Goal: Information Seeking & Learning: Learn about a topic

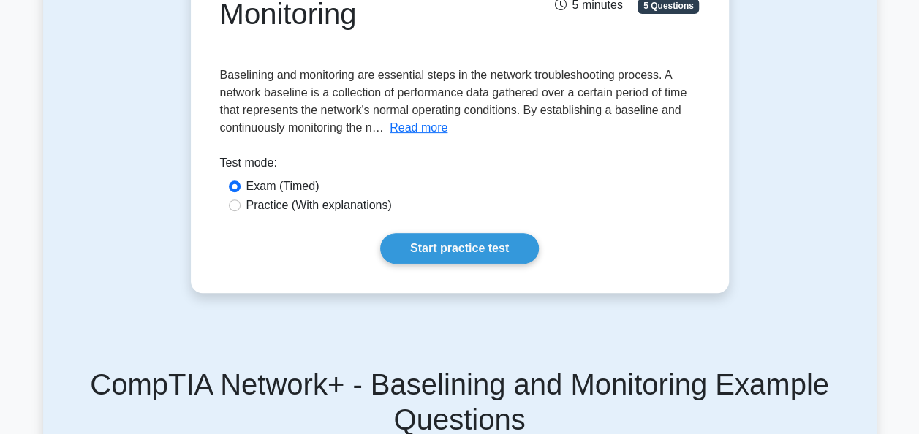
scroll to position [211, 0]
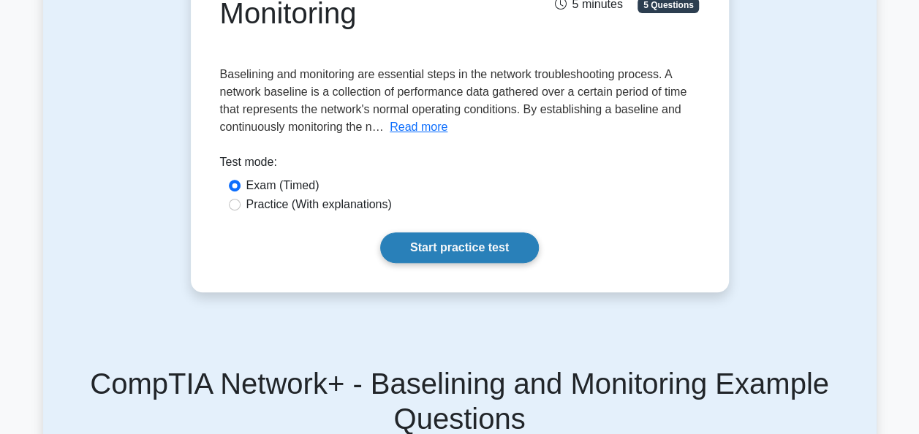
click at [439, 247] on link "Start practice test" at bounding box center [459, 248] width 159 height 31
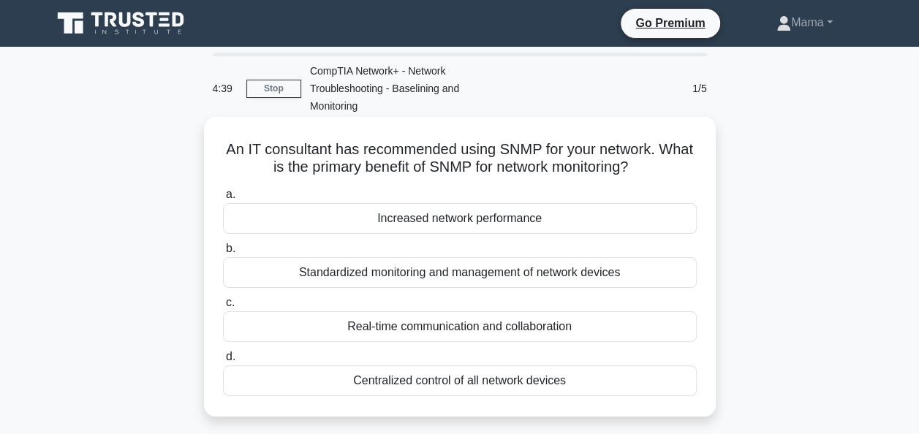
click at [488, 271] on div "Standardized monitoring and management of network devices" at bounding box center [460, 272] width 474 height 31
click at [223, 254] on input "b. Standardized monitoring and management of network devices" at bounding box center [223, 249] width 0 height 10
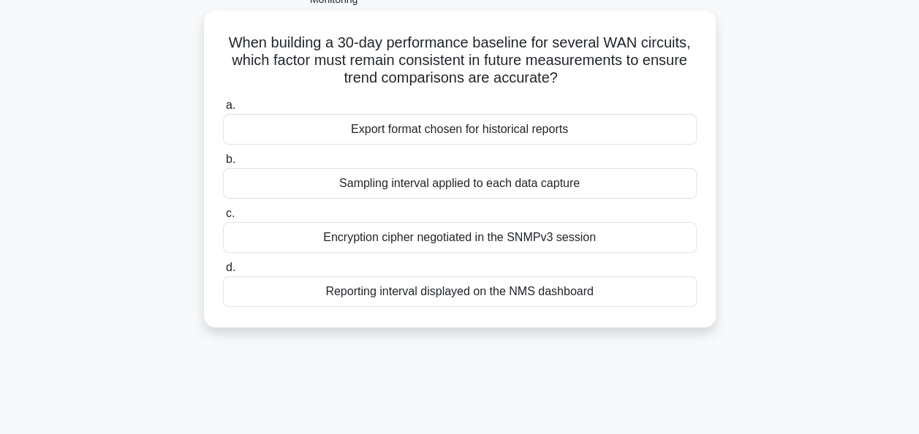
scroll to position [29, 0]
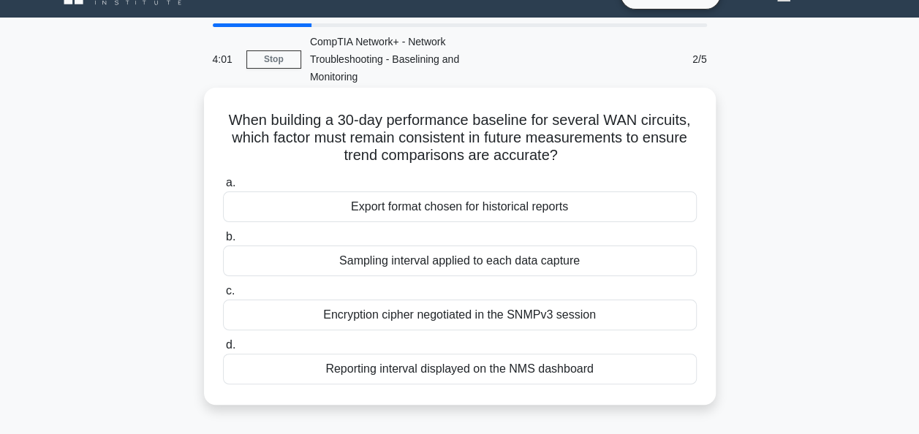
click at [563, 307] on div "Encryption cipher negotiated in the SNMPv3 session" at bounding box center [460, 315] width 474 height 31
click at [223, 296] on input "c. Encryption cipher negotiated in the SNMPv3 session" at bounding box center [223, 292] width 0 height 10
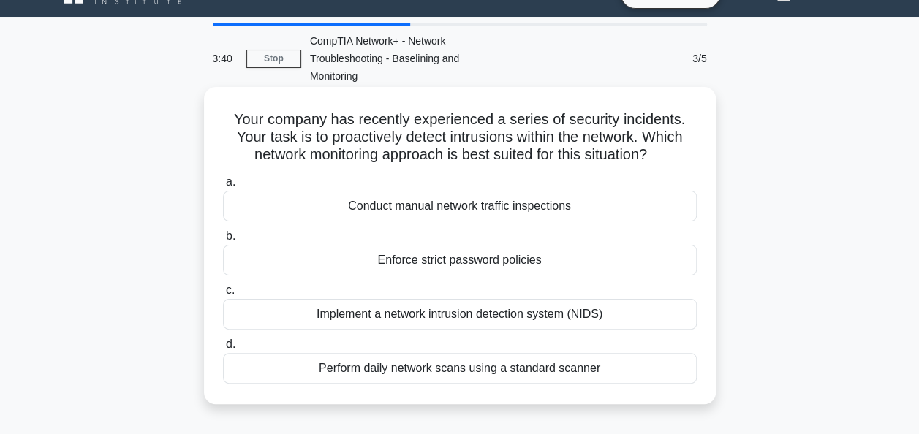
scroll to position [32, 0]
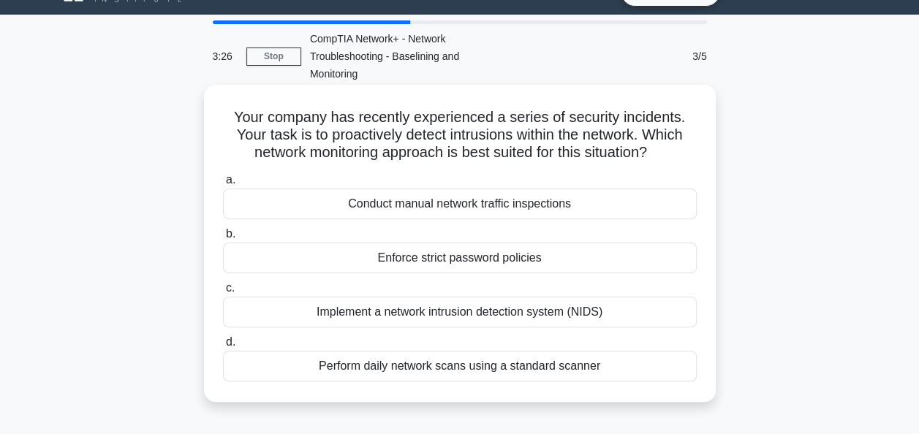
click at [613, 319] on div "Implement a network intrusion detection system (NIDS)" at bounding box center [460, 312] width 474 height 31
click at [223, 293] on input "c. Implement a network intrusion detection system (NIDS)" at bounding box center [223, 289] width 0 height 10
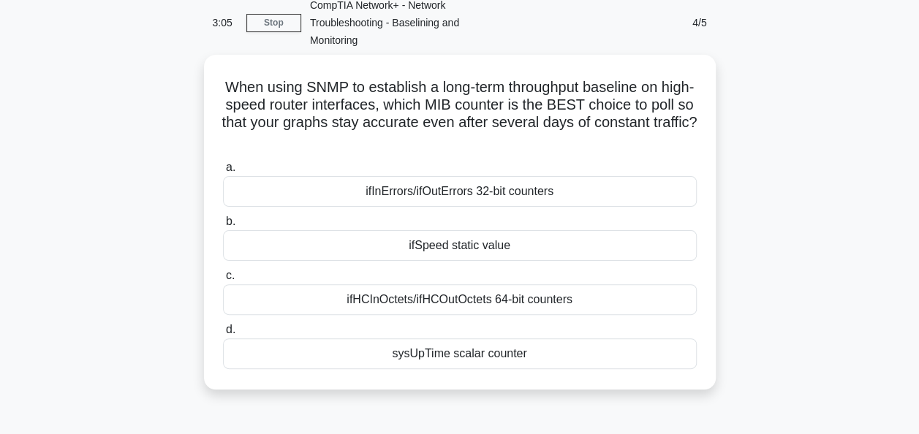
scroll to position [67, 0]
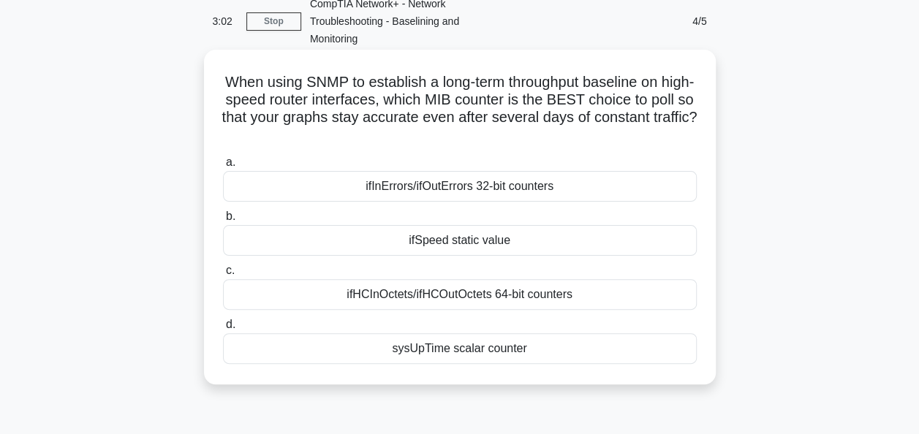
click at [527, 296] on div "ifHCInOctets/ifHCOutOctets 64-bit counters" at bounding box center [460, 294] width 474 height 31
click at [223, 276] on input "c. ifHCInOctets/ifHCOutOctets 64-bit counters" at bounding box center [223, 271] width 0 height 10
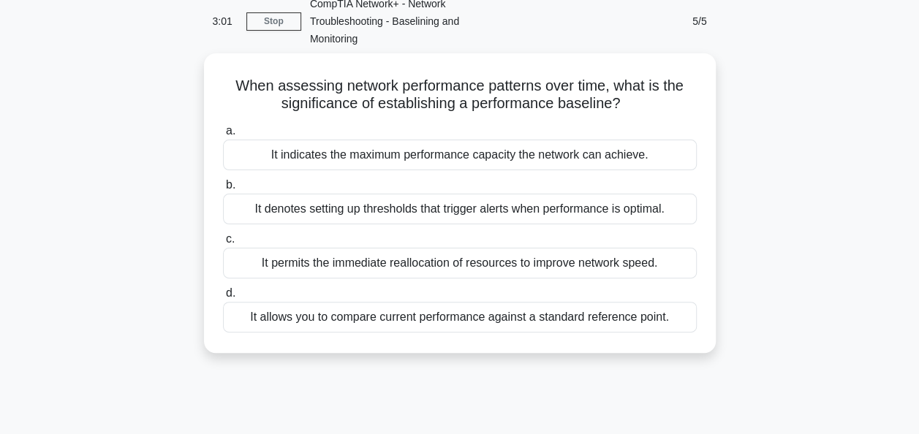
scroll to position [0, 0]
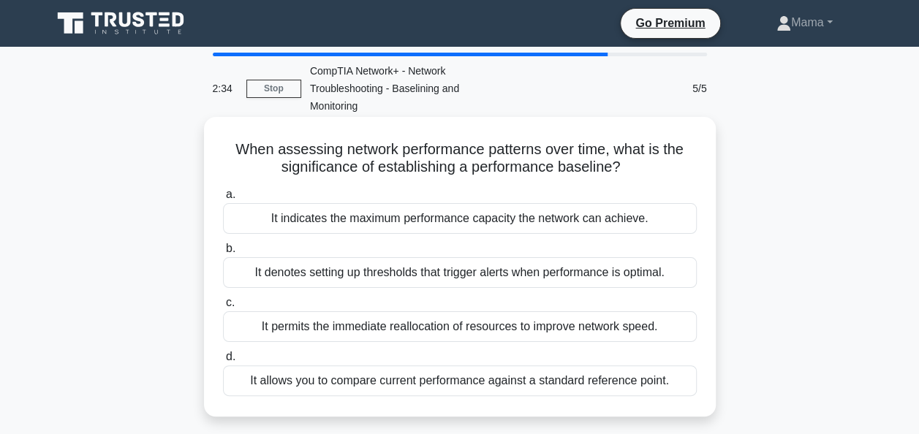
drag, startPoint x: 403, startPoint y: 328, endPoint x: 582, endPoint y: 339, distance: 179.5
click at [582, 339] on div "It permits the immediate reallocation of resources to improve network speed." at bounding box center [460, 327] width 474 height 31
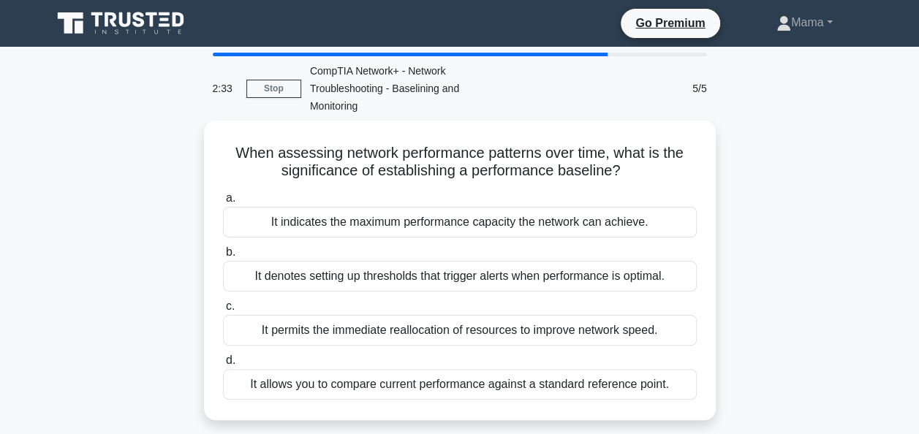
click at [781, 306] on div "When assessing network performance patterns over time, what is the significance…" at bounding box center [460, 279] width 834 height 317
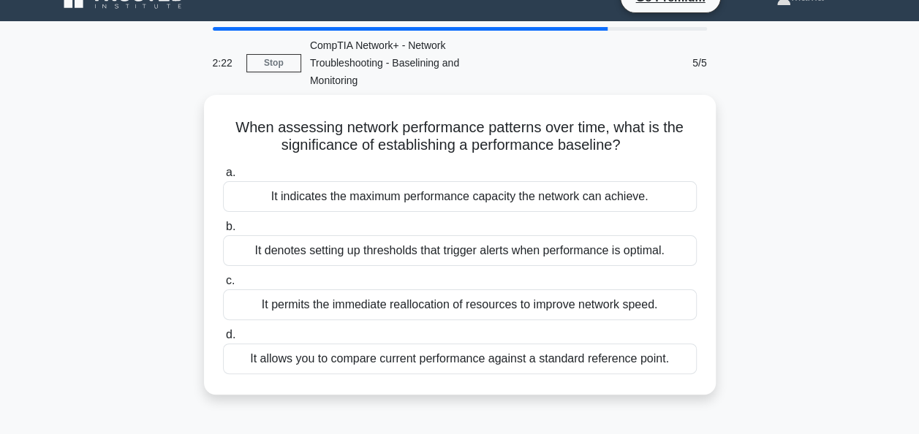
scroll to position [25, 0]
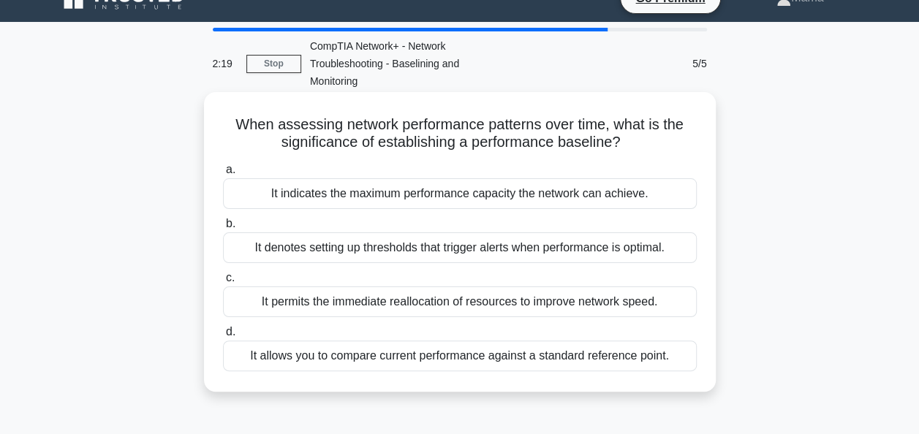
click at [451, 353] on div "It allows you to compare current performance against a standard reference point." at bounding box center [460, 356] width 474 height 31
click at [223, 337] on input "d. It allows you to compare current performance against a standard reference po…" at bounding box center [223, 333] width 0 height 10
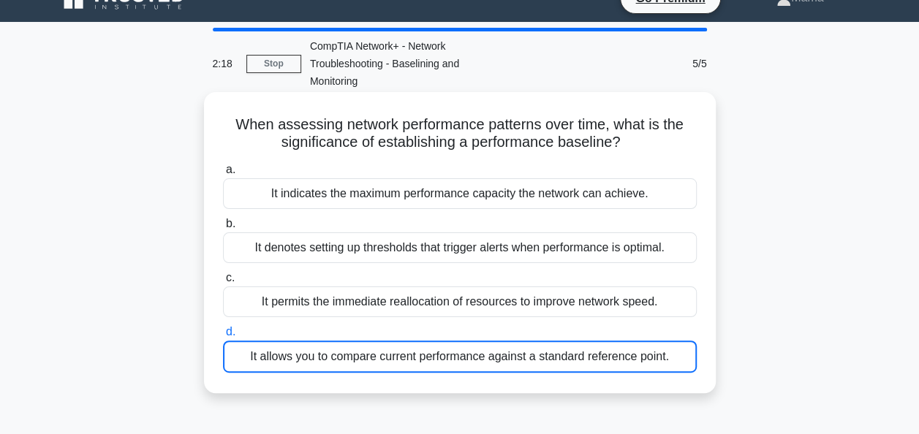
scroll to position [0, 0]
